Goal: Information Seeking & Learning: Learn about a topic

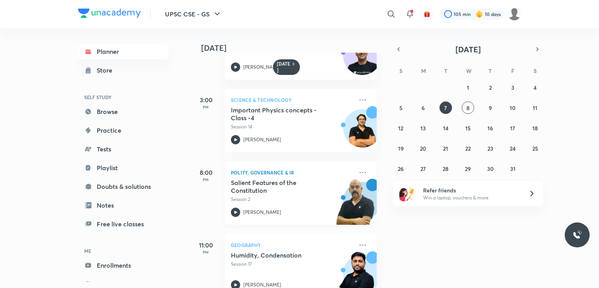
scroll to position [357, 0]
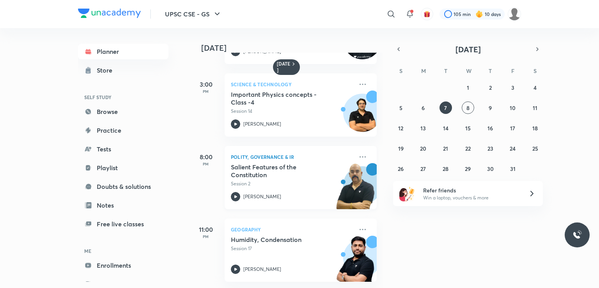
click at [302, 163] on h5 "Salient Features of the Constitution" at bounding box center [279, 171] width 97 height 16
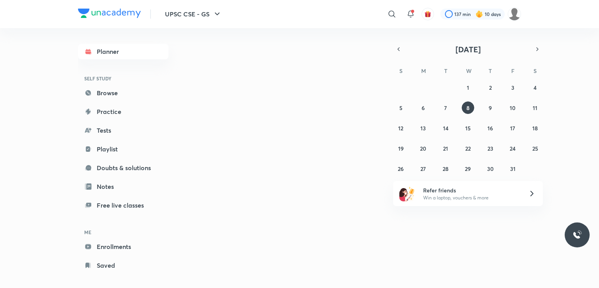
click at [446, 115] on div "28 29 30 1 2 3 4 5 6 7 8 9 10 11 12 13 14 15 16 17 18 19 20 21 22 23 24 25 26 2…" at bounding box center [468, 128] width 150 height 94
click at [445, 112] on button "7" at bounding box center [445, 107] width 12 height 12
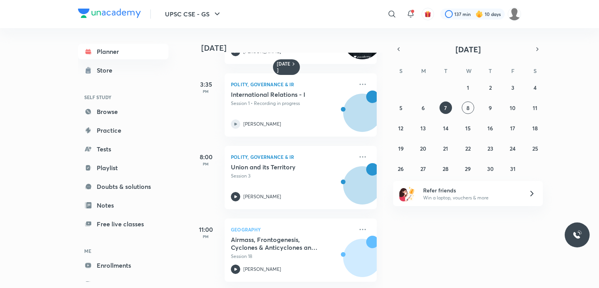
scroll to position [285, 0]
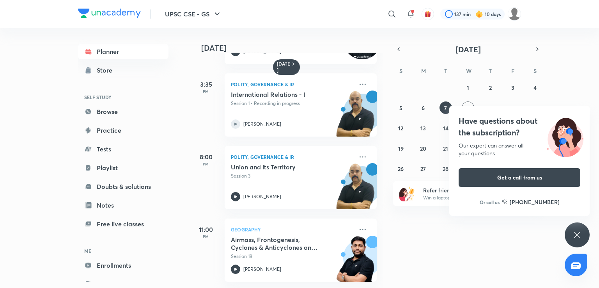
click at [576, 231] on icon at bounding box center [576, 234] width 9 height 9
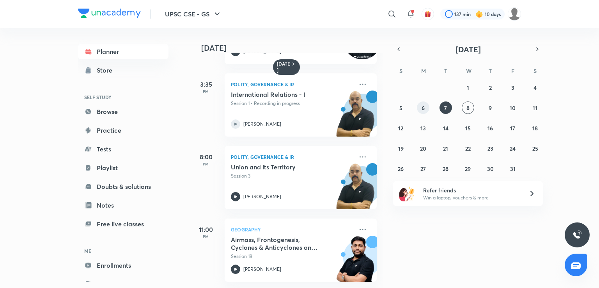
click at [421, 105] on abbr "6" at bounding box center [422, 107] width 3 height 7
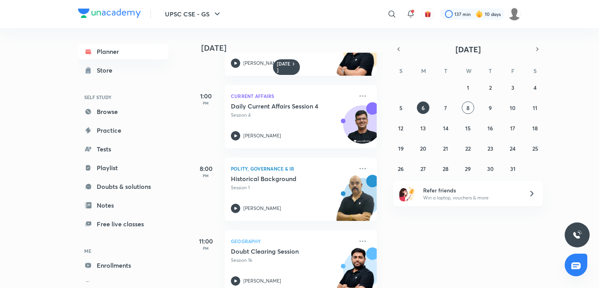
scroll to position [212, 0]
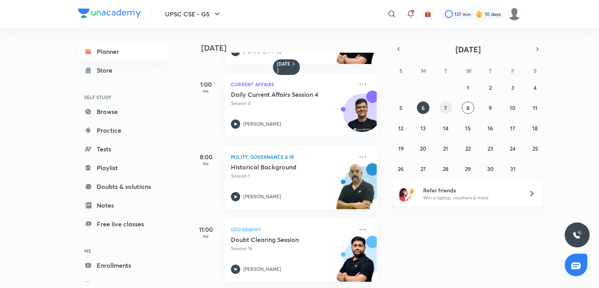
click at [447, 109] on button "7" at bounding box center [445, 107] width 12 height 12
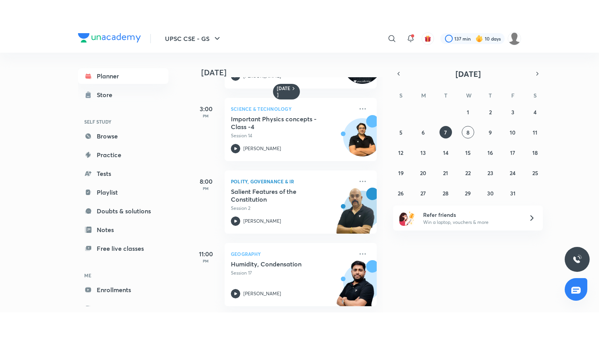
scroll to position [357, 0]
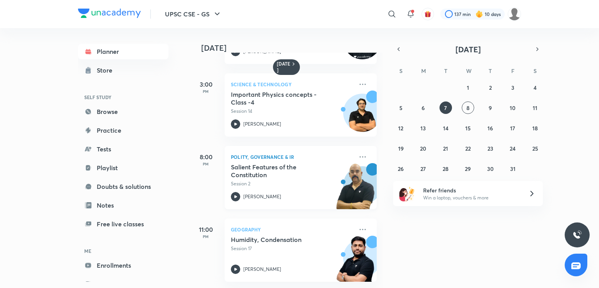
click at [296, 163] on h5 "Salient Features of the Constitution" at bounding box center [279, 171] width 97 height 16
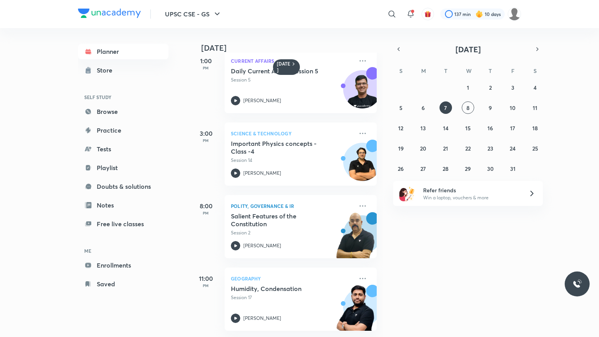
scroll to position [308, 0]
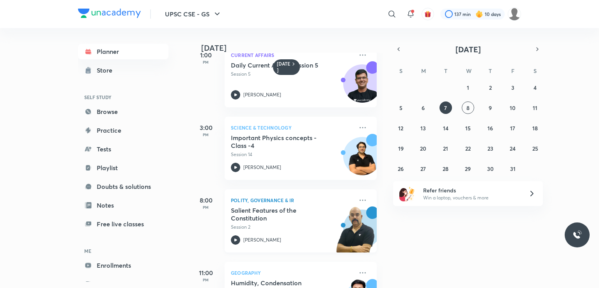
click at [278, 227] on p "Session 2" at bounding box center [292, 226] width 122 height 7
